Goal: Information Seeking & Learning: Learn about a topic

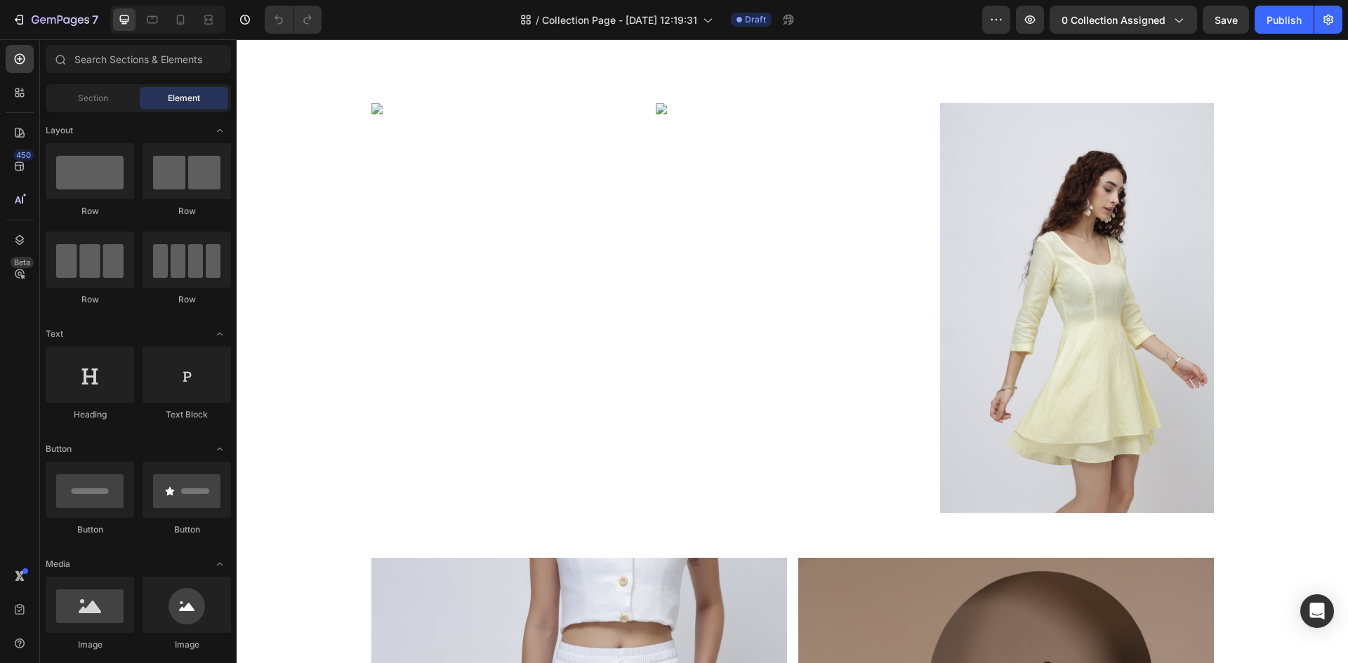
scroll to position [1896, 0]
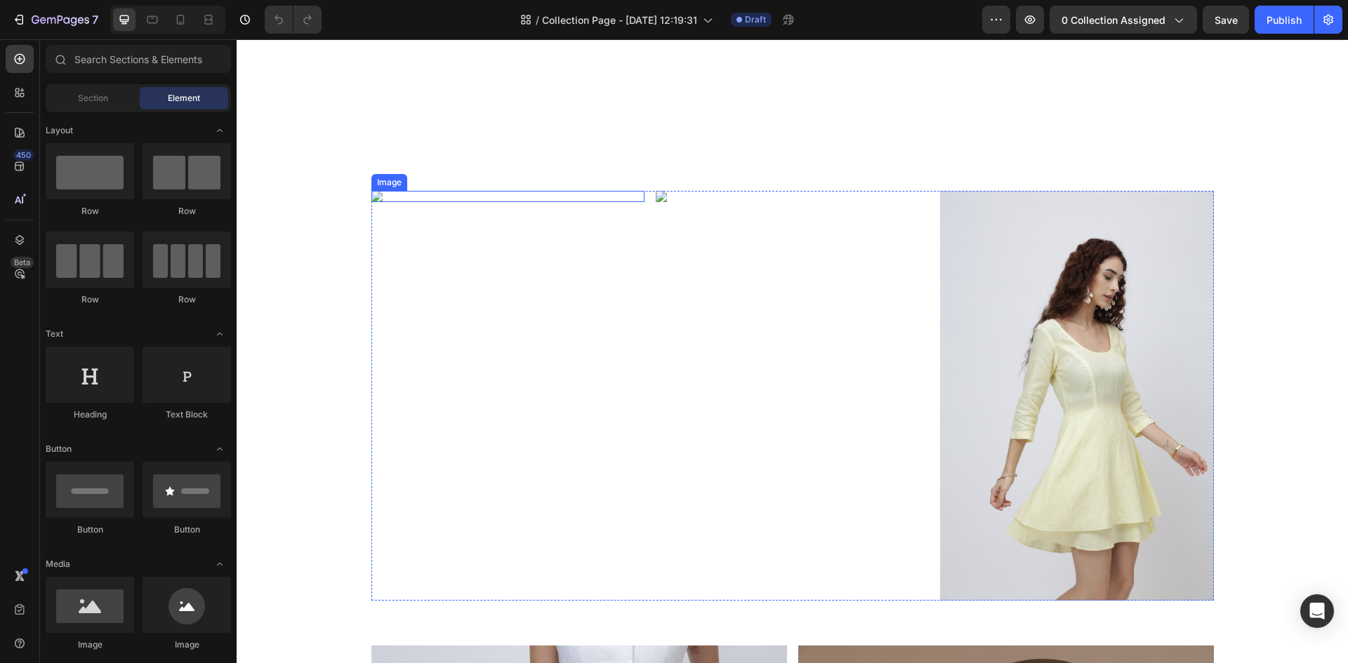
click at [496, 202] on img at bounding box center [507, 196] width 273 height 11
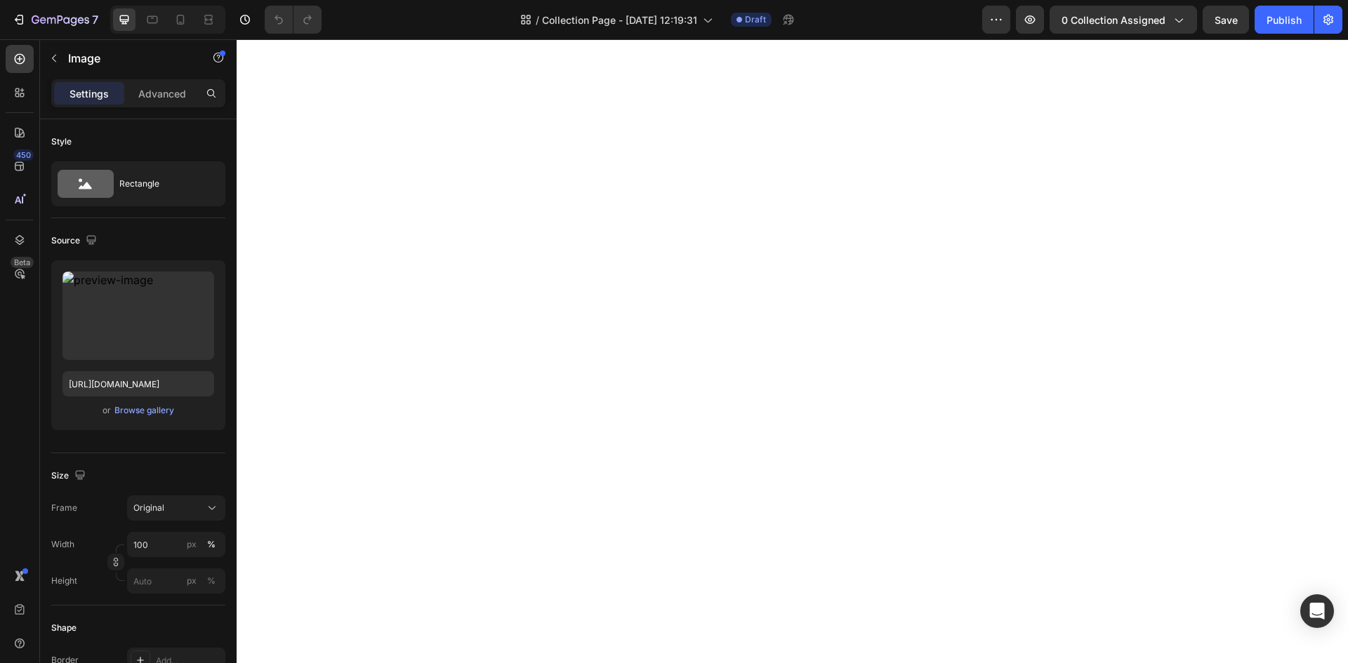
scroll to position [1194, 0]
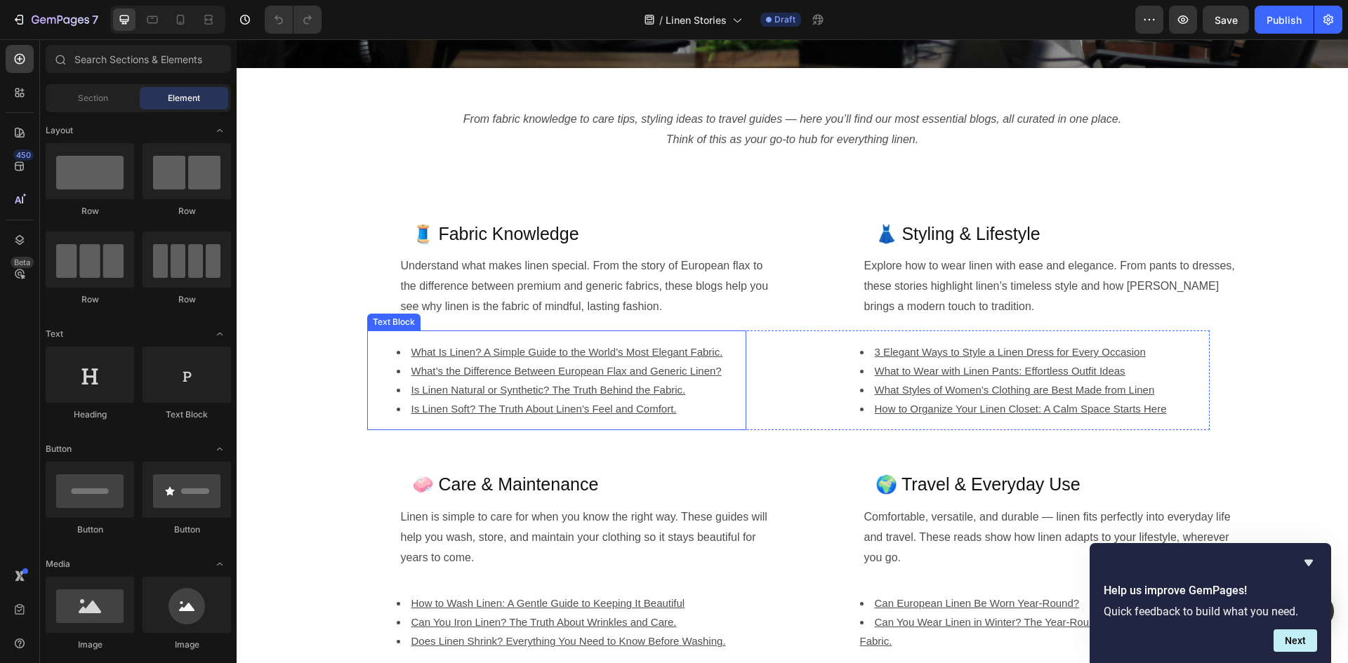
scroll to position [562, 0]
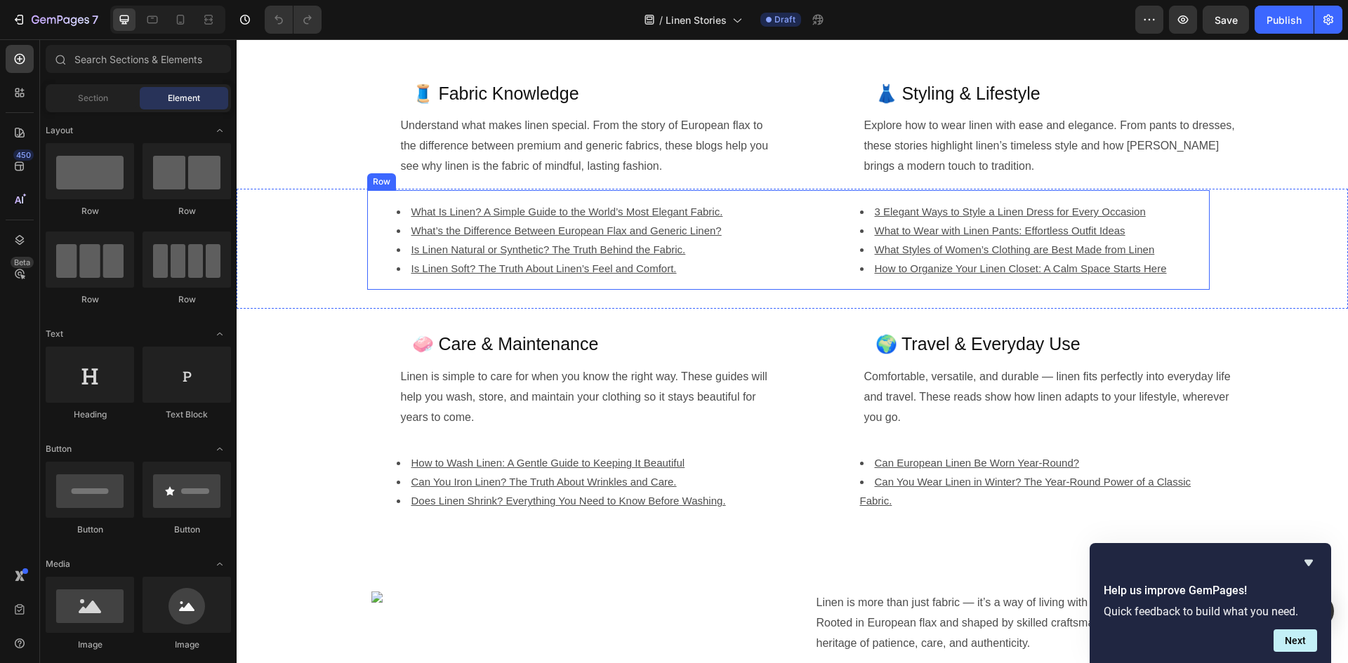
click at [816, 265] on div "What Is Linen? A Simple Guide to the World’s Most Elegant Fabric. What’s the Di…" at bounding box center [788, 240] width 842 height 100
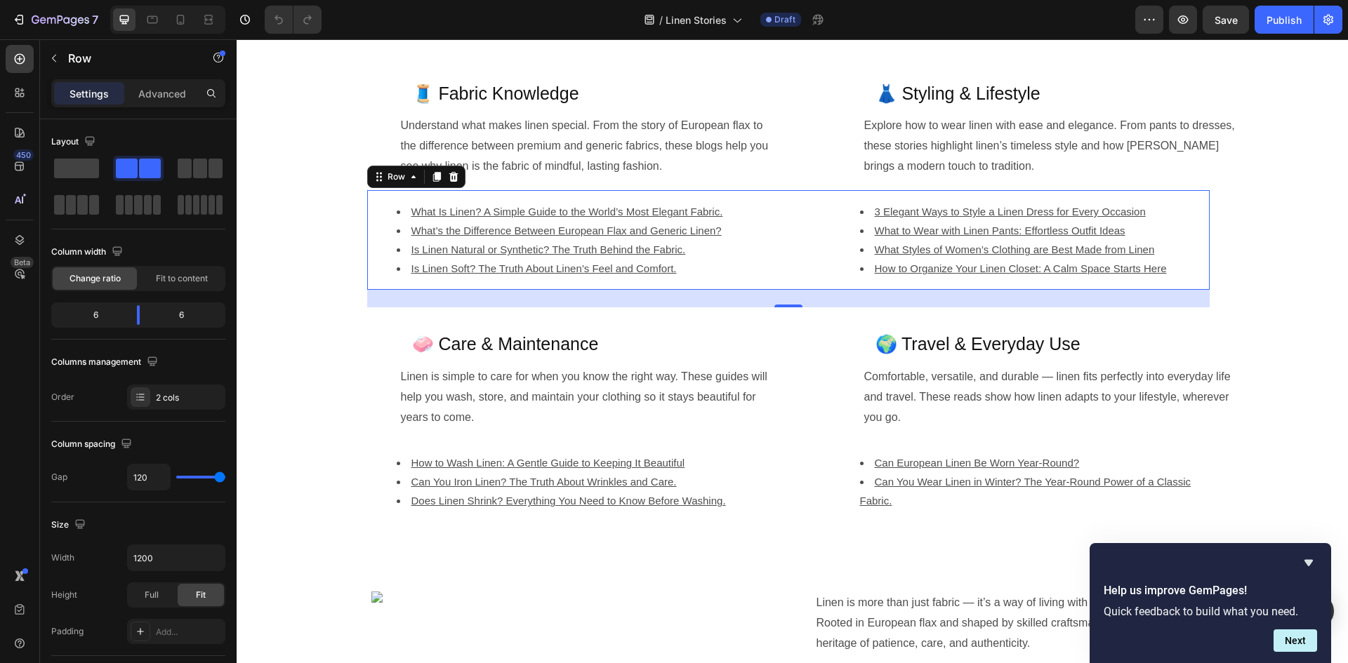
click at [803, 223] on div "What Is Linen? A Simple Guide to the World’s Most Elegant Fabric. What’s the Di…" at bounding box center [788, 240] width 842 height 100
click at [860, 229] on li "What to Wear with Linen Pants: Effortless Outfit Ideas" at bounding box center [1034, 230] width 348 height 19
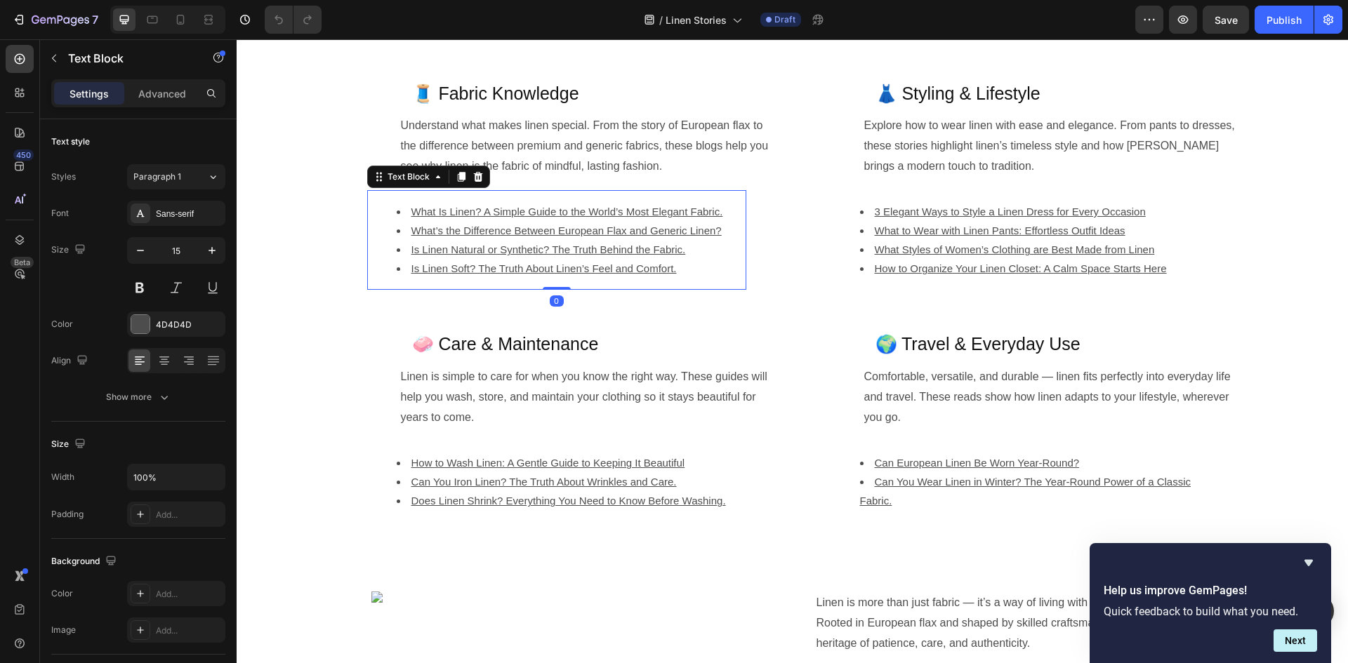
click at [735, 225] on li "What’s the Difference Between European Flax and Generic Linen?" at bounding box center [571, 230] width 348 height 19
click at [844, 245] on ul "3 Elegant Ways to Style a Linen Dress for Every Occasion What to Wear with Line…" at bounding box center [1020, 240] width 376 height 76
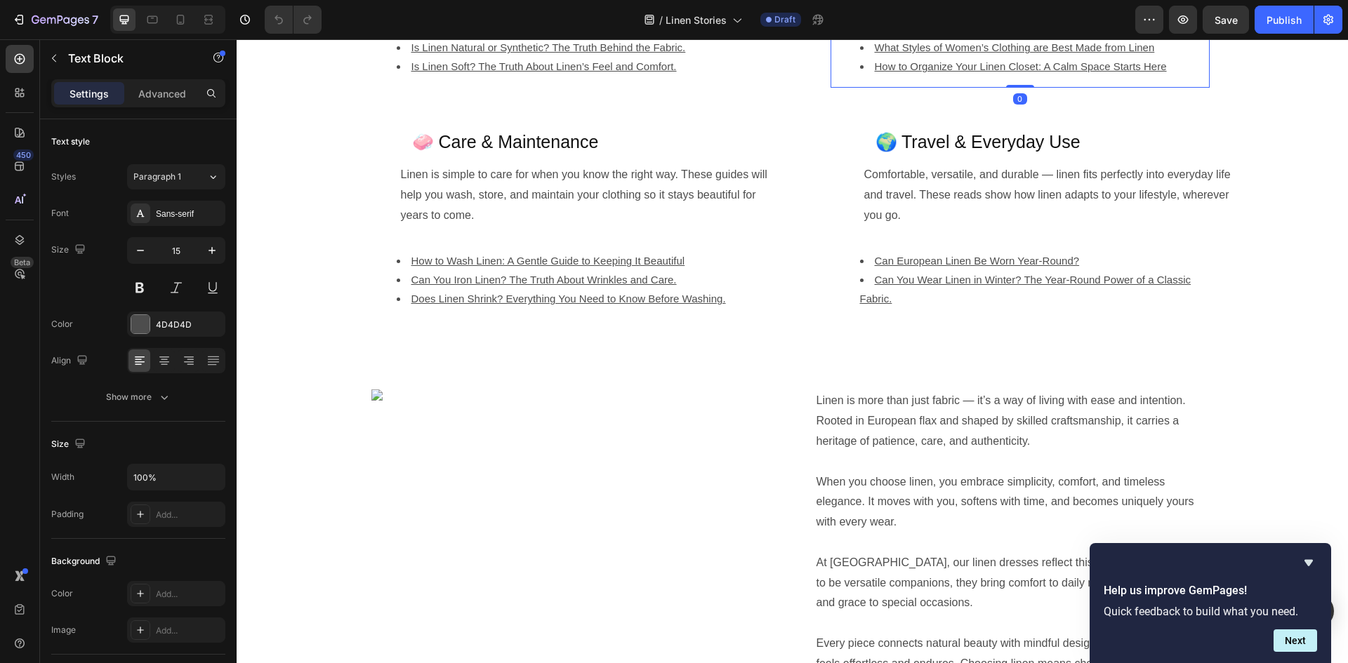
scroll to position [772, 0]
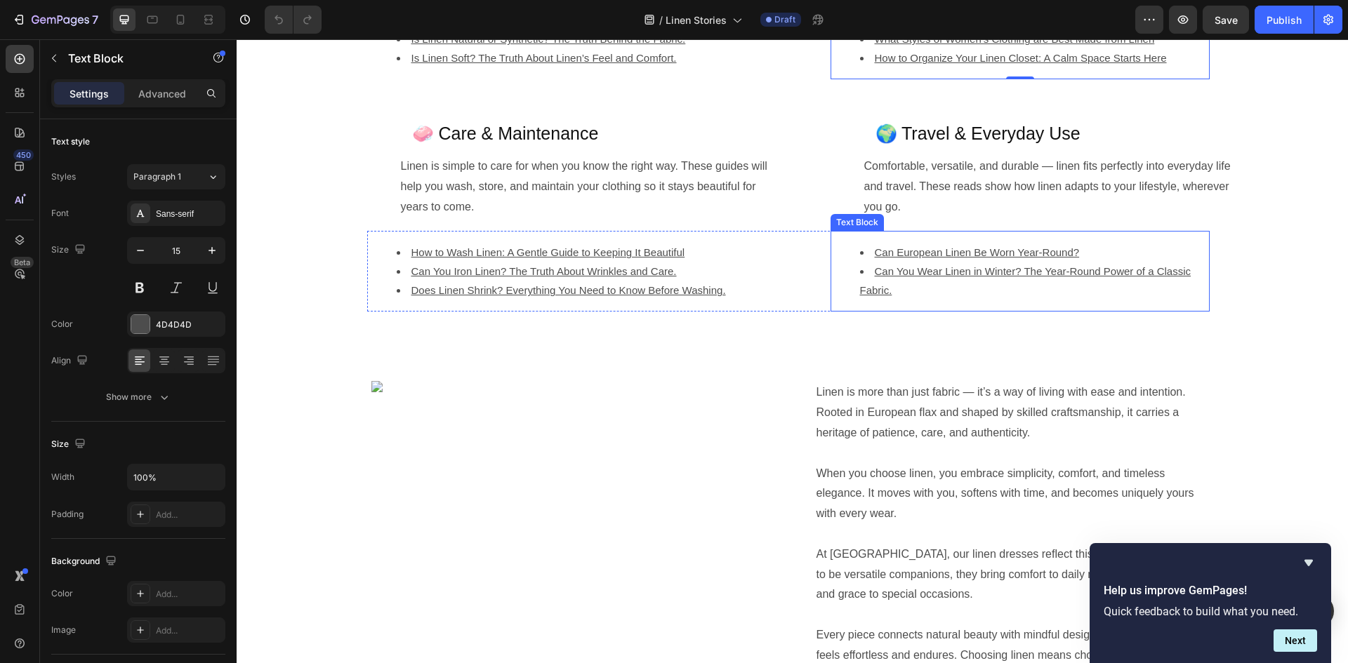
click at [841, 249] on ul "Can European Linen Be Worn Year-Round? Can You Wear Linen in Winter? The Year-R…" at bounding box center [1020, 271] width 376 height 57
click at [779, 251] on div "How to Wash Linen: A Gentle Guide to Keeping It Beautiful Can You Iron Linen? T…" at bounding box center [788, 271] width 842 height 81
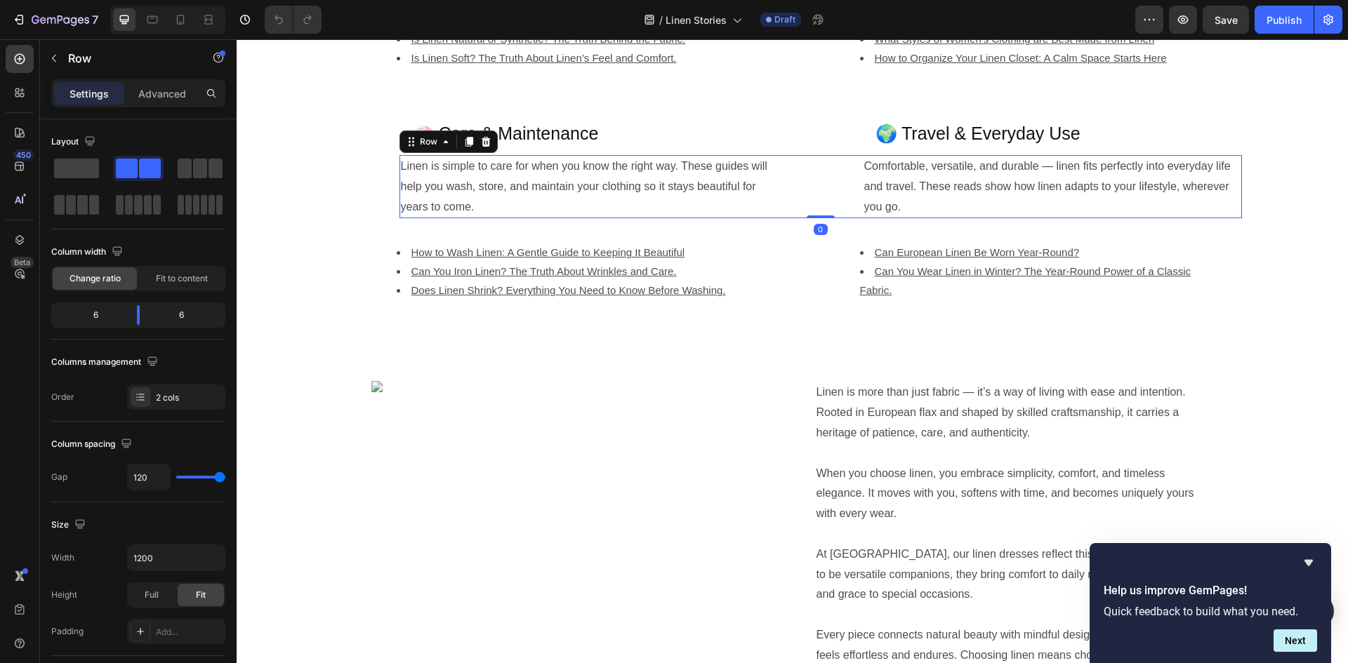
click at [805, 160] on div "Linen is simple to care for when you know the right way. These guides will help…" at bounding box center [820, 186] width 842 height 63
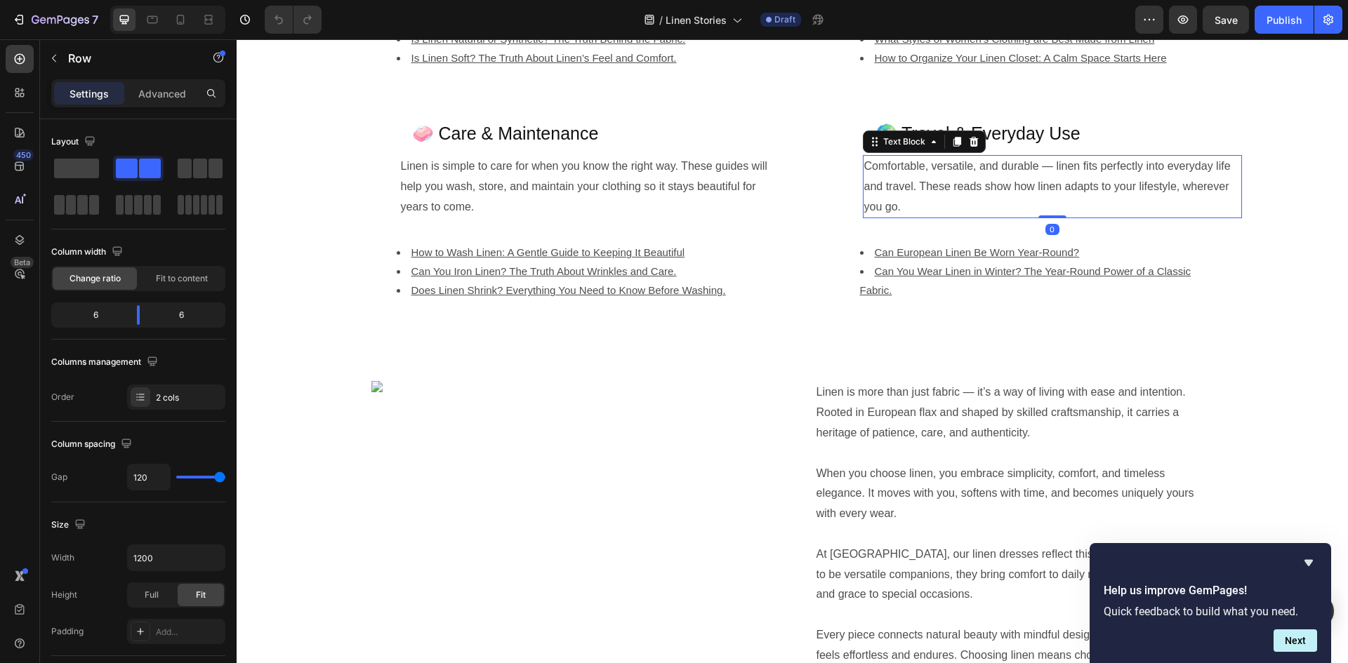
click at [868, 172] on p "Comfortable, versatile, and durable — linen fits perfectly into everyday life a…" at bounding box center [1052, 187] width 376 height 60
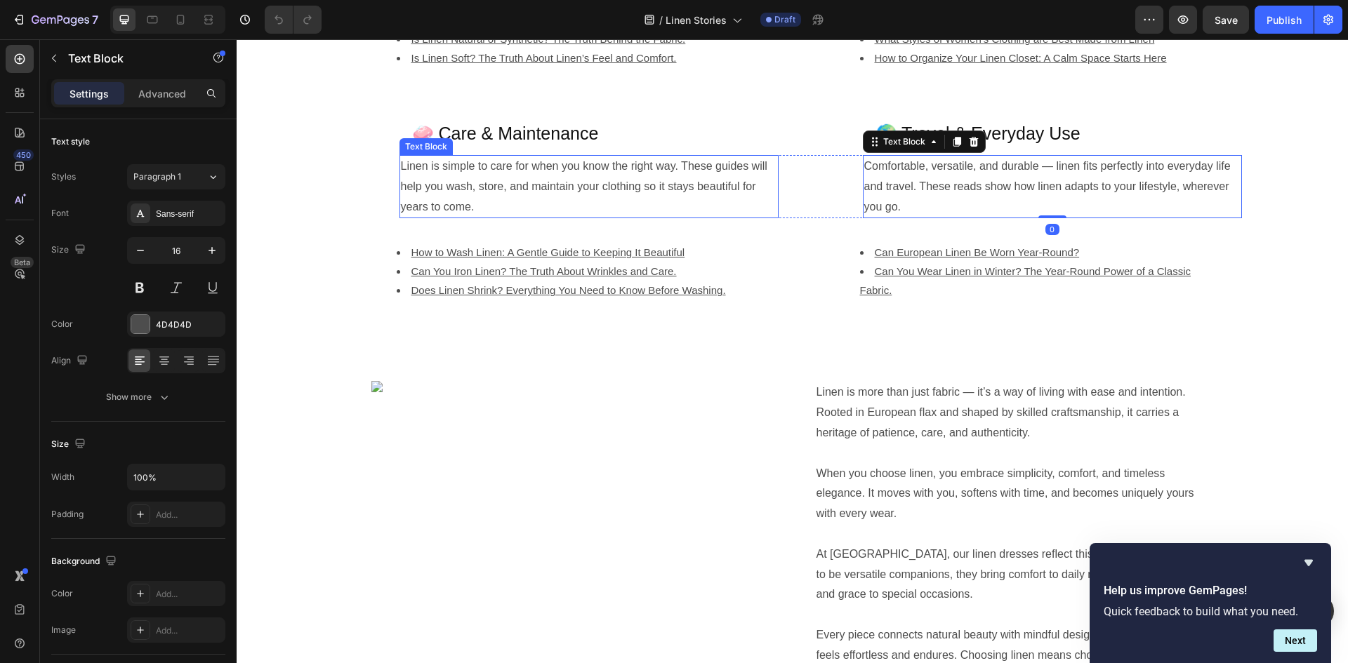
click at [746, 169] on p "Linen is simple to care for when you know the right way. These guides will help…" at bounding box center [589, 187] width 376 height 60
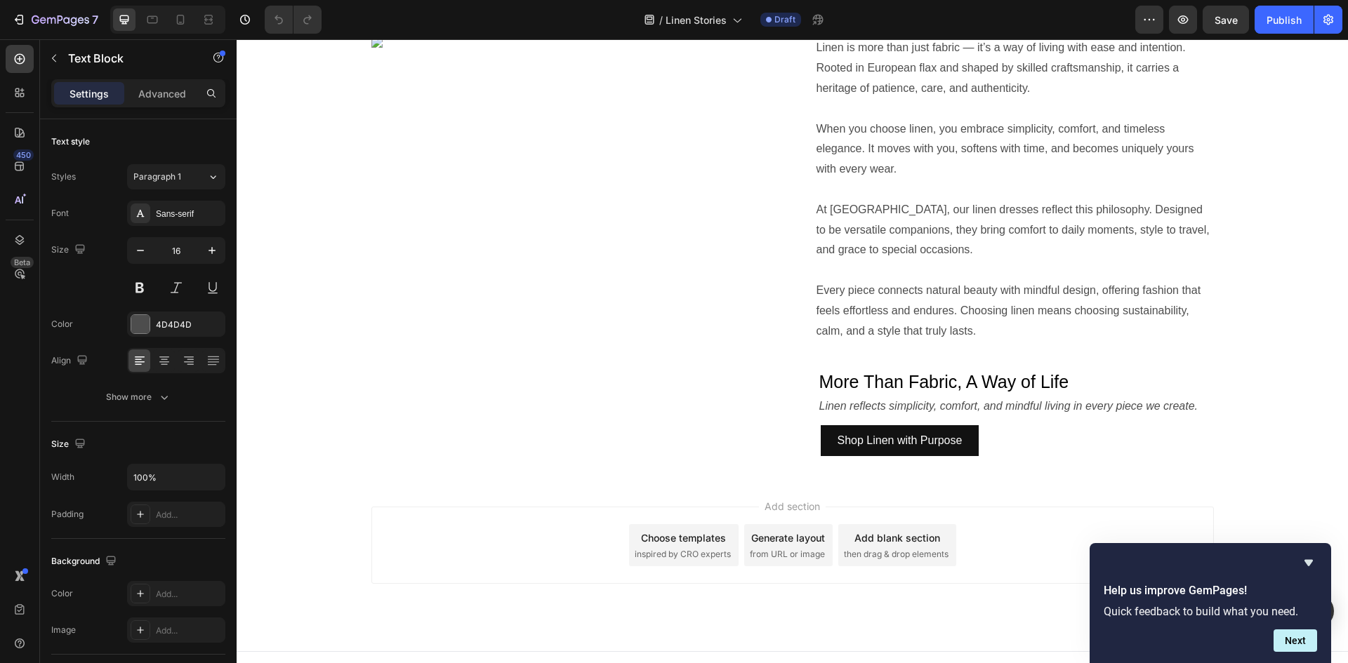
scroll to position [1123, 0]
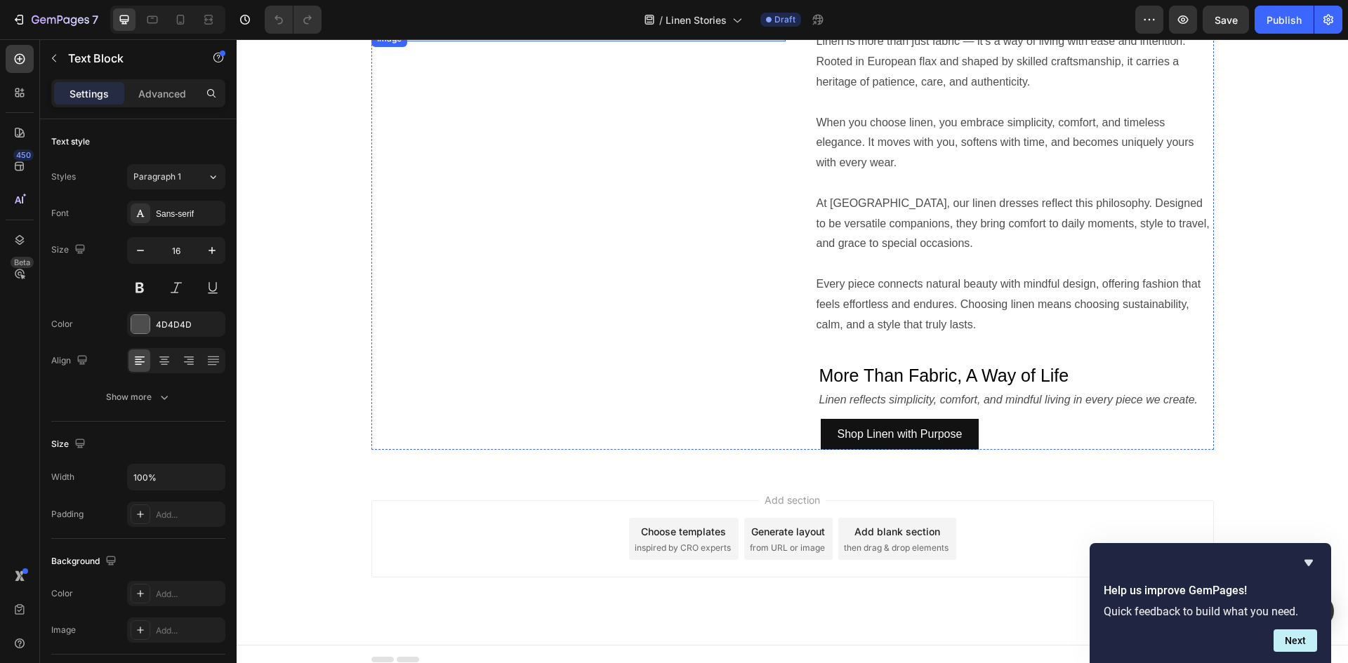
click at [669, 41] on img at bounding box center [578, 35] width 414 height 11
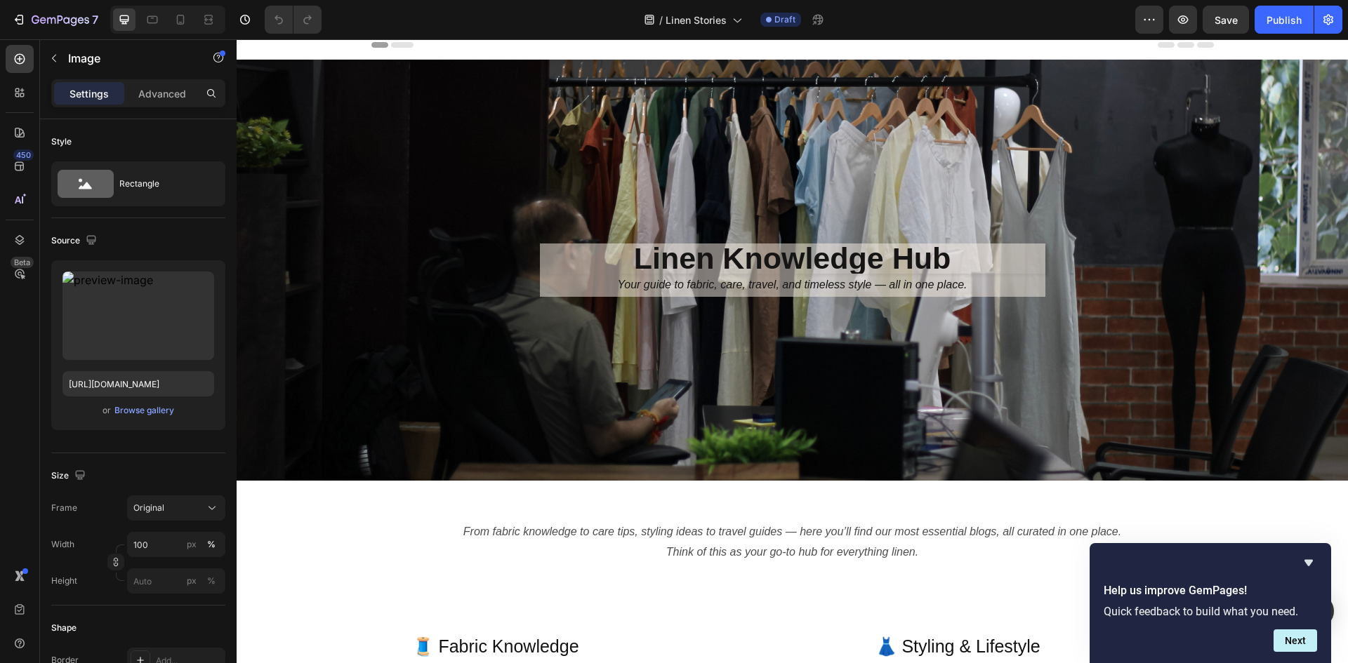
scroll to position [0, 0]
